Goal: Information Seeking & Learning: Check status

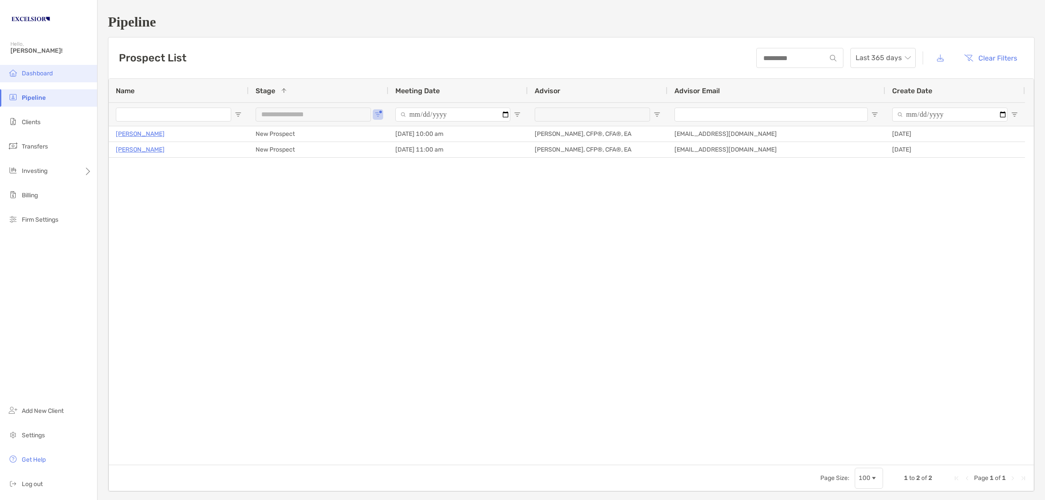
click at [31, 76] on li "Dashboard" at bounding box center [48, 73] width 97 height 17
click at [34, 70] on span "Dashboard" at bounding box center [37, 73] width 31 height 7
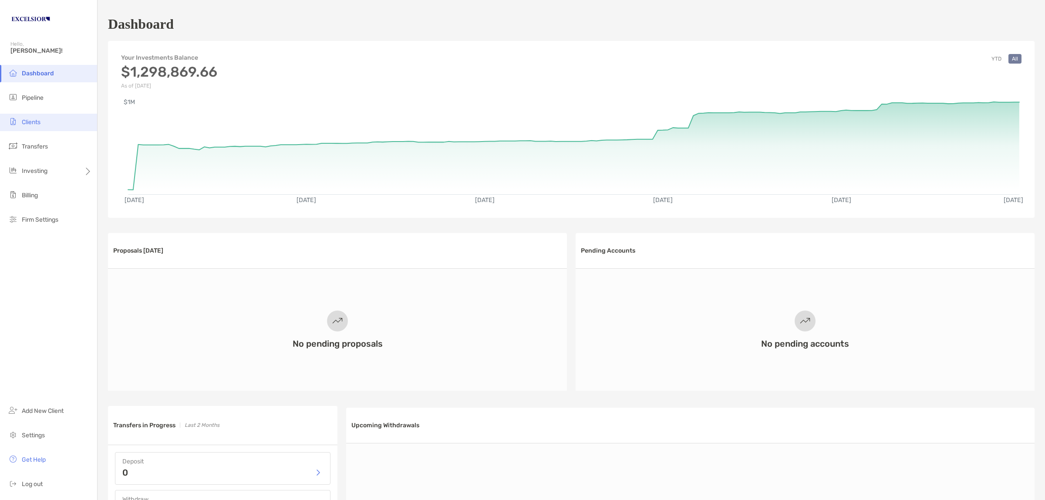
click at [29, 118] on span "Clients" at bounding box center [31, 121] width 19 height 7
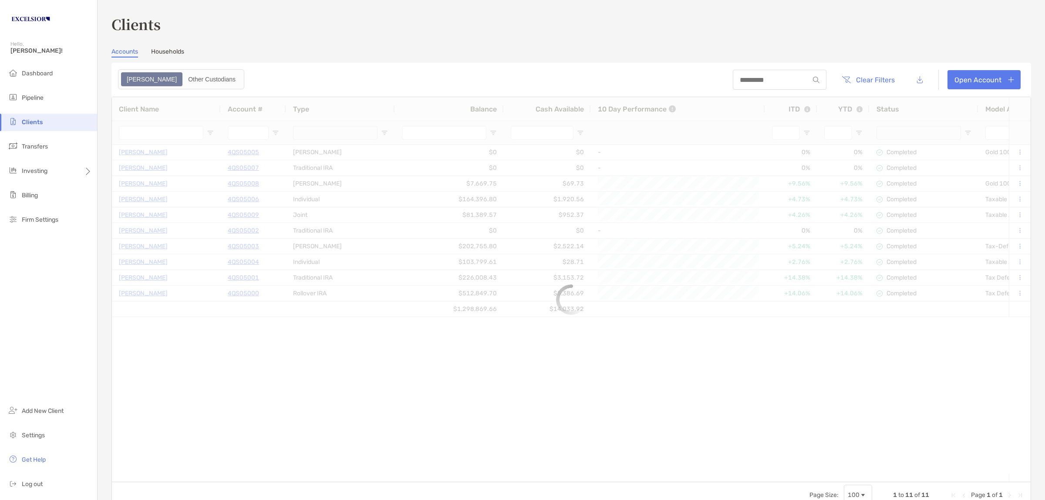
type input "**********"
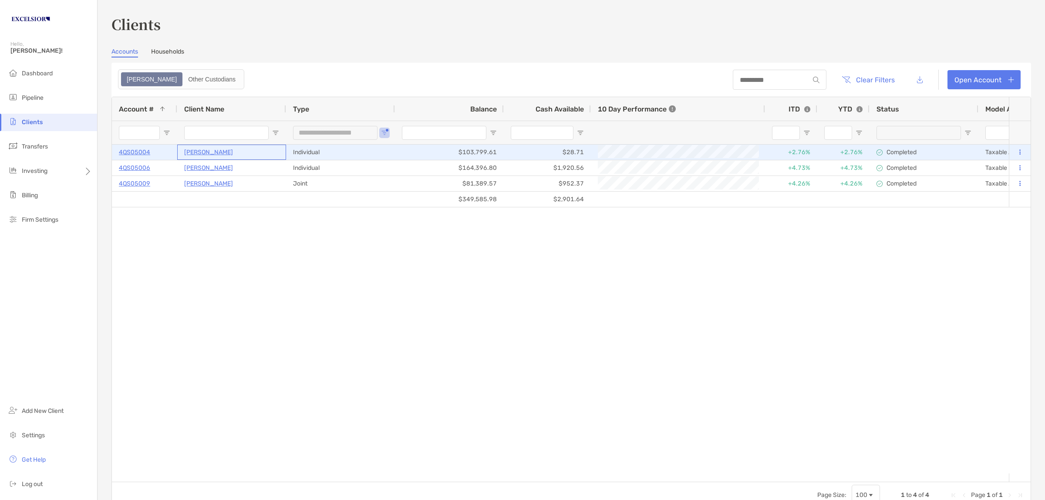
click at [209, 148] on p "[PERSON_NAME]" at bounding box center [208, 152] width 49 height 11
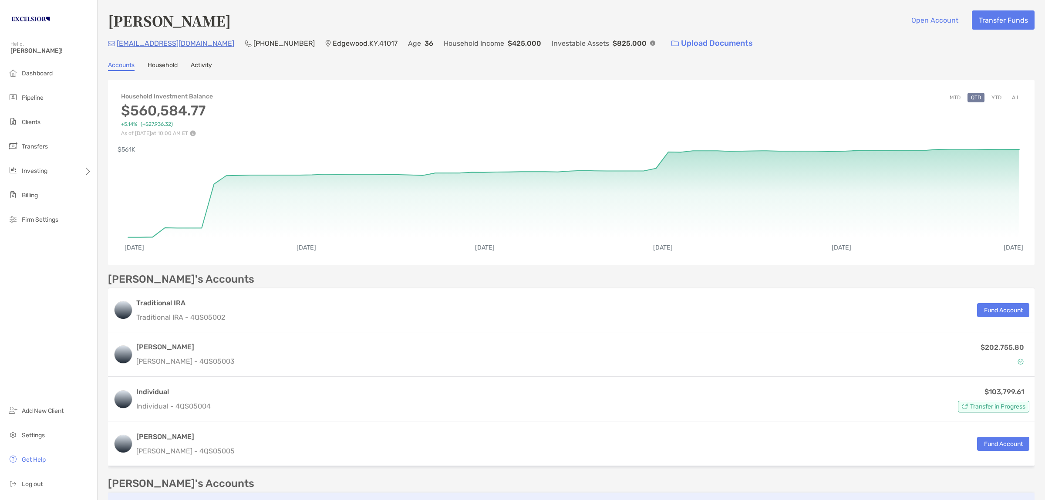
scroll to position [163, 0]
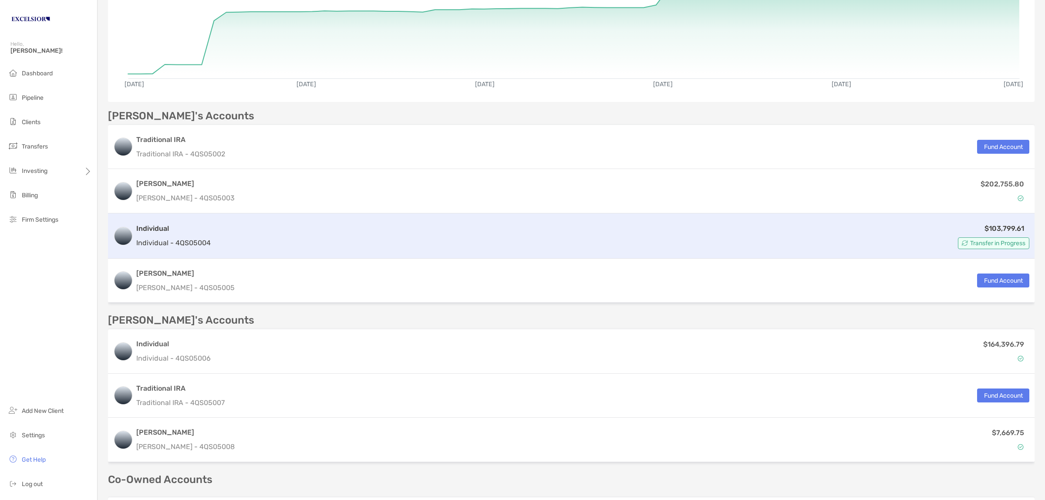
click at [172, 239] on p "Individual - 4QS05004" at bounding box center [173, 242] width 74 height 11
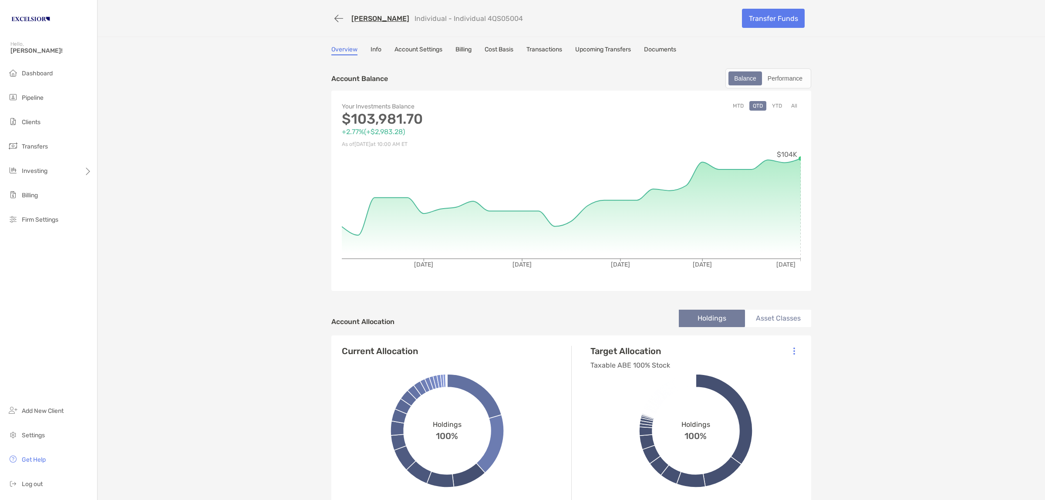
drag, startPoint x: 172, startPoint y: 336, endPoint x: 164, endPoint y: 262, distance: 73.6
